Goal: Check status: Check status

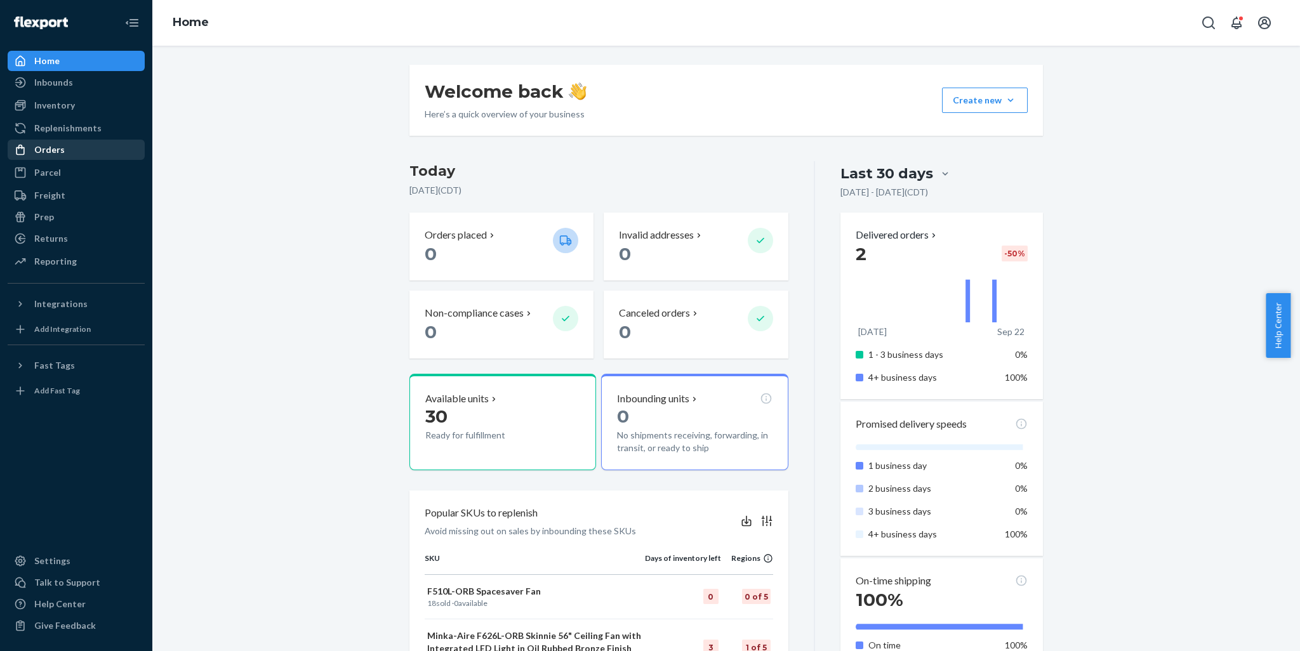
click at [73, 145] on div "Orders" at bounding box center [76, 150] width 135 height 18
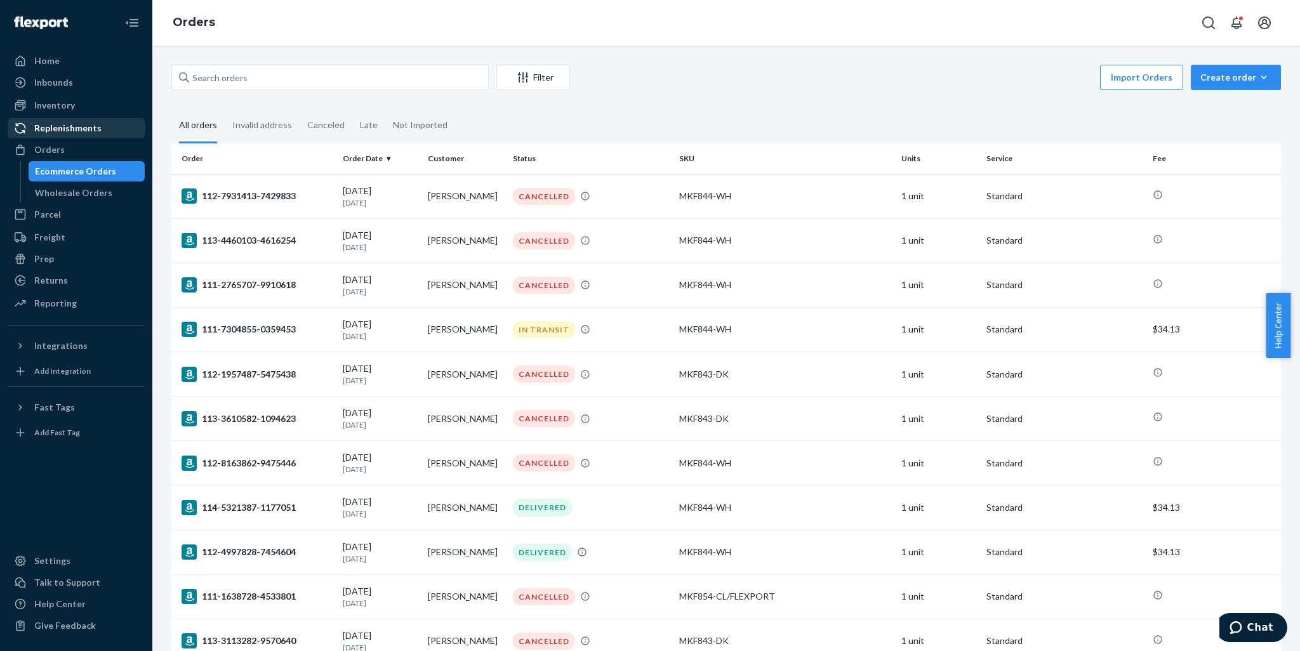
click at [105, 127] on div "Replenishments" at bounding box center [76, 128] width 135 height 18
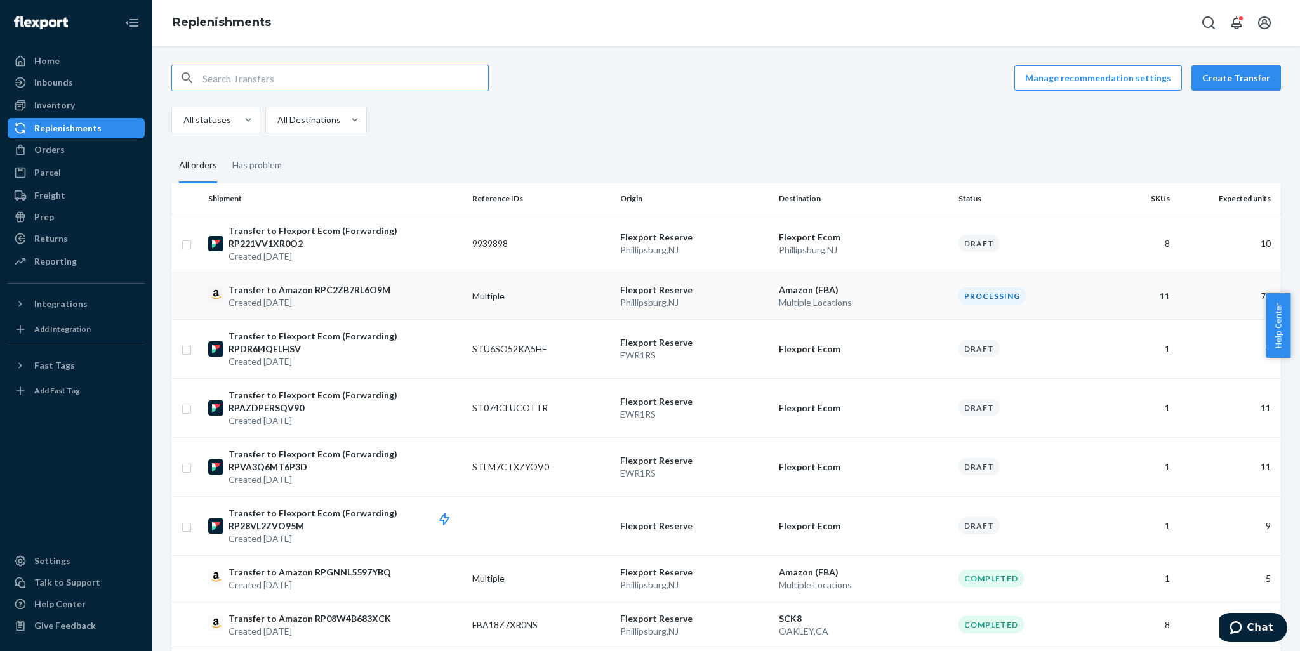
click at [1059, 288] on div "Processing" at bounding box center [1028, 296] width 138 height 17
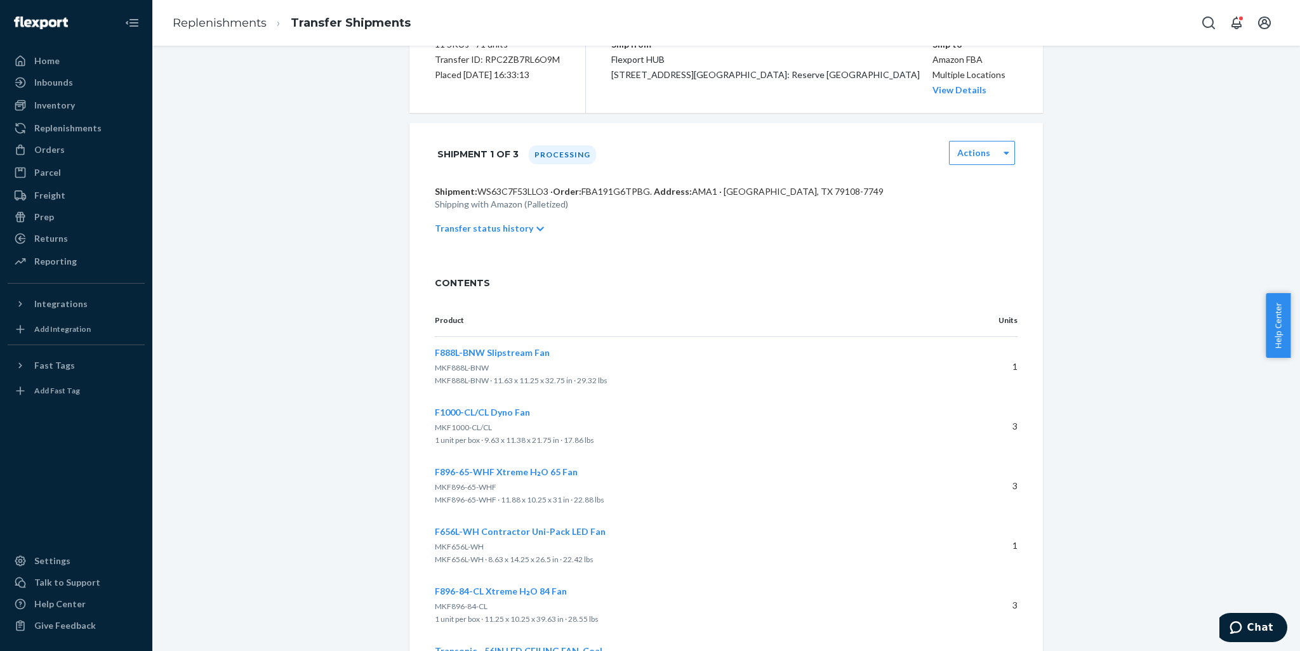
scroll to position [0, 0]
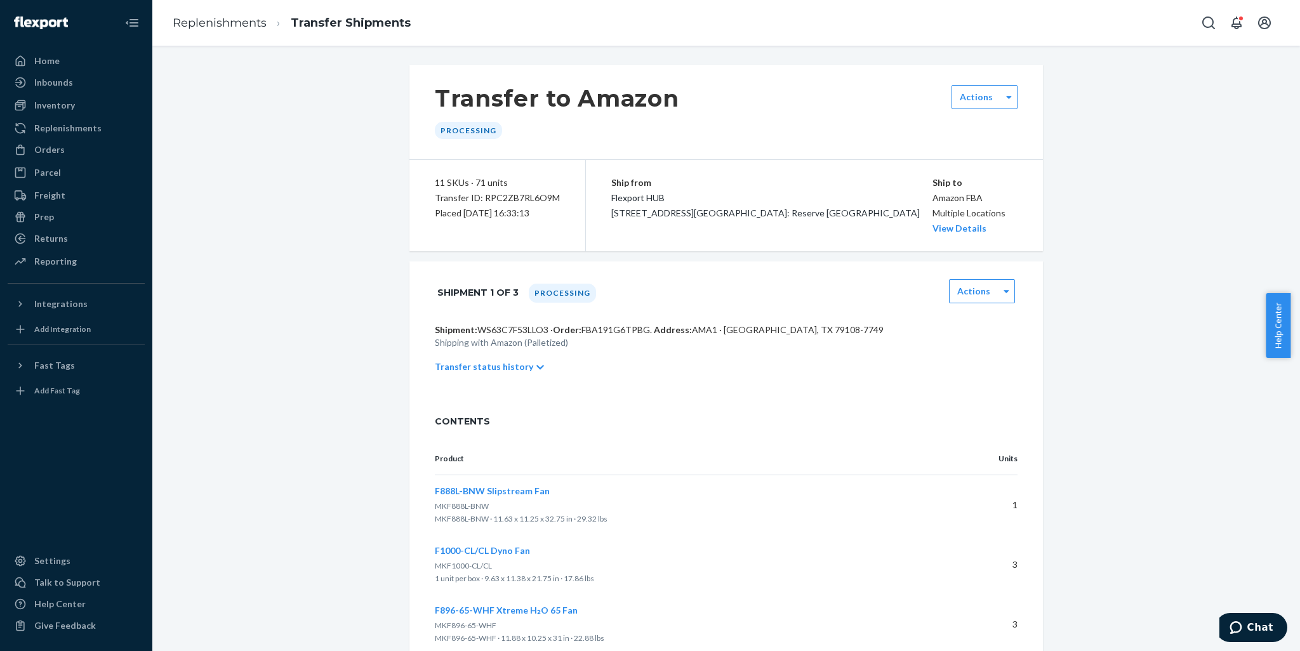
click at [1025, 108] on div "Transfer to Amazon Processing Actions" at bounding box center [726, 112] width 634 height 95
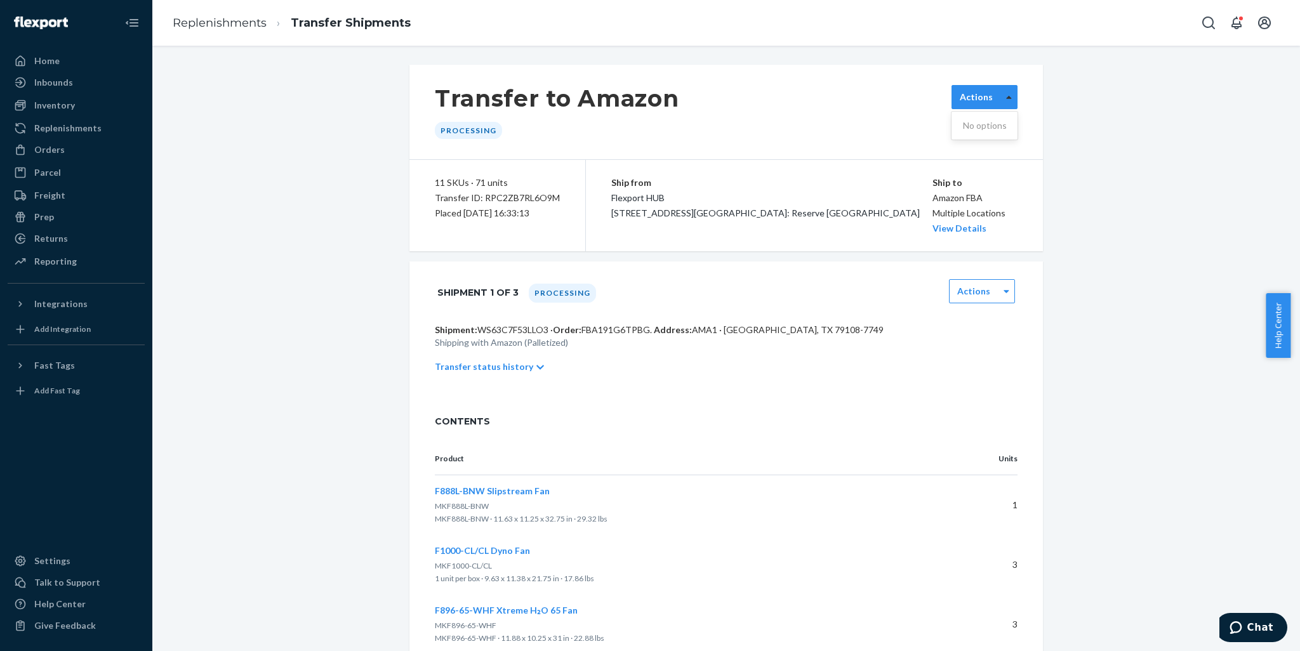
click at [1008, 100] on div at bounding box center [1009, 97] width 16 height 19
drag, startPoint x: 1183, startPoint y: 120, endPoint x: 1181, endPoint y: 131, distance: 11.0
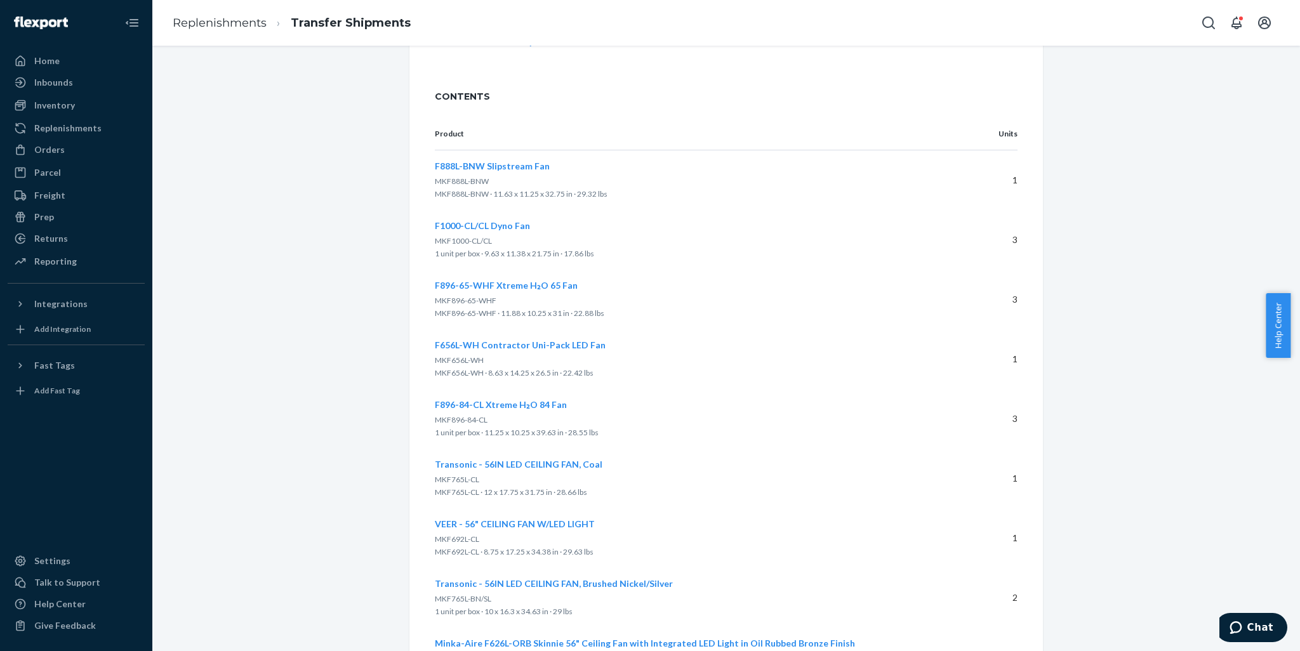
scroll to position [329, 0]
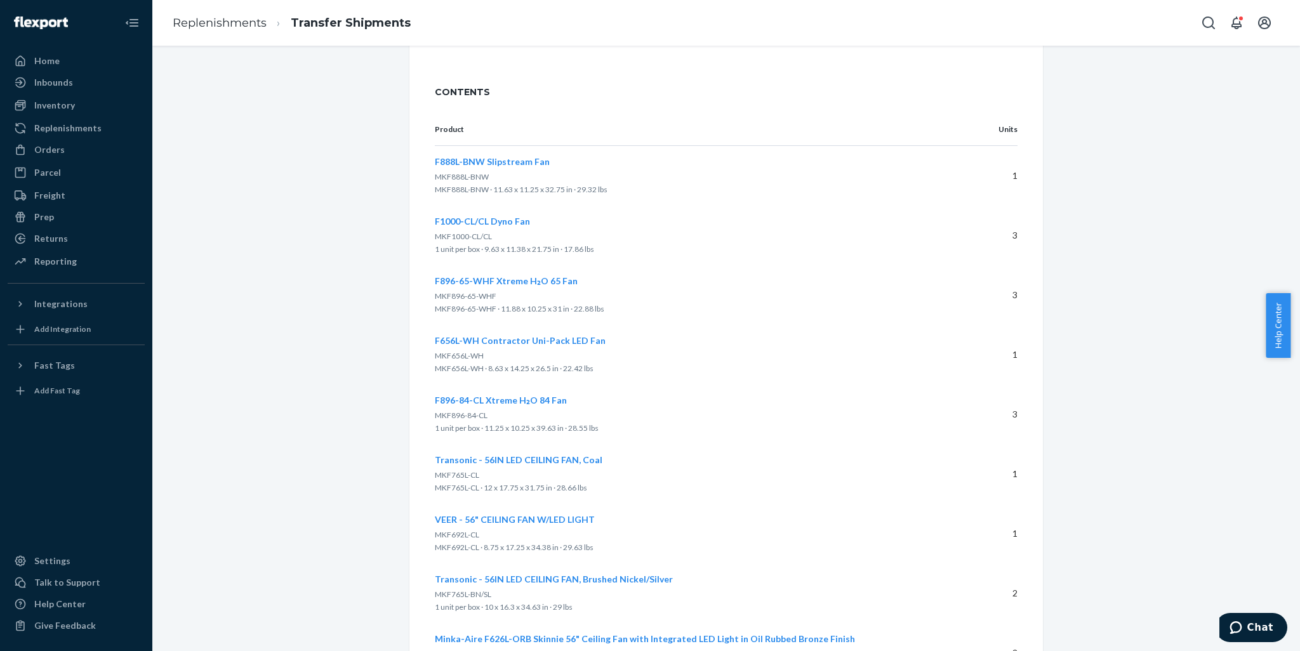
drag, startPoint x: 1276, startPoint y: 216, endPoint x: 1282, endPoint y: 198, distance: 18.7
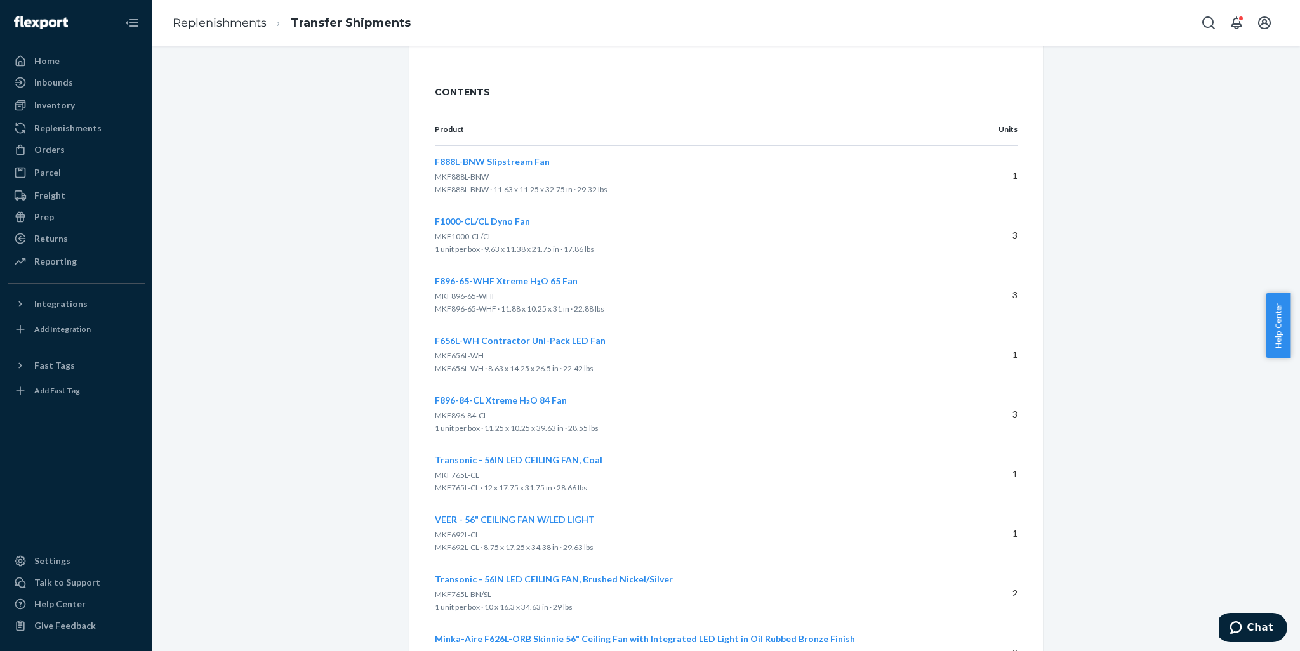
drag, startPoint x: 1210, startPoint y: 176, endPoint x: 1214, endPoint y: 169, distance: 8.5
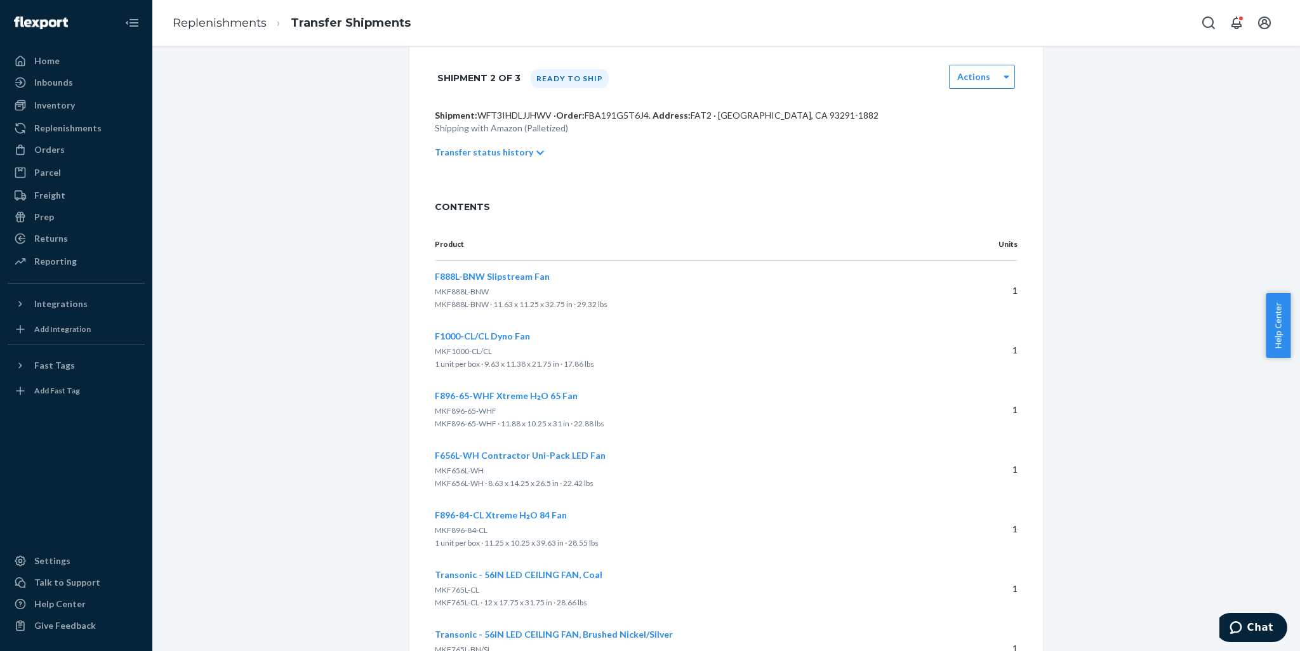
scroll to position [1102, 0]
